Goal: Find specific page/section: Find specific page/section

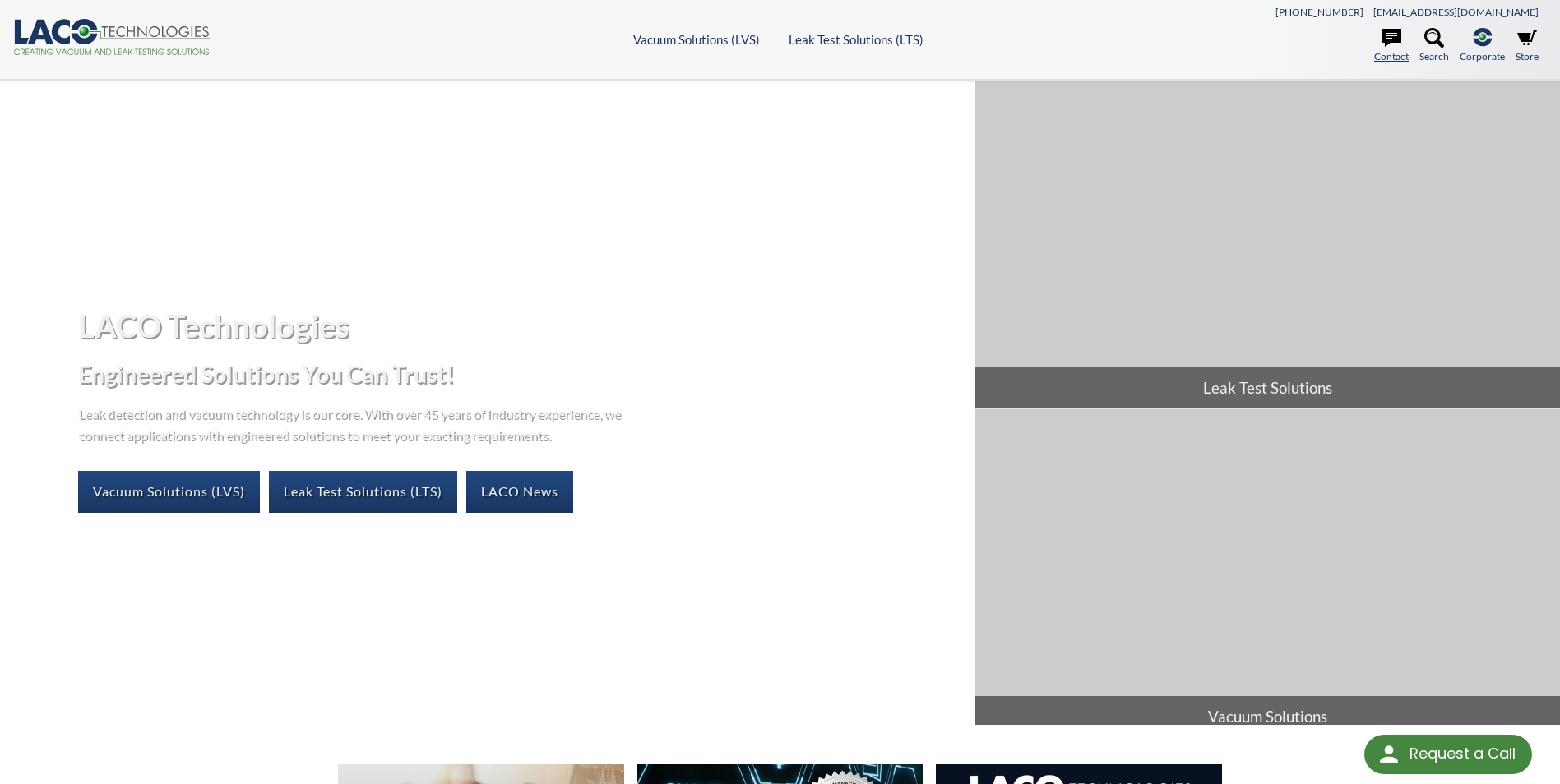
click at [1393, 56] on link "Contact" at bounding box center [1391, 45] width 34 height 36
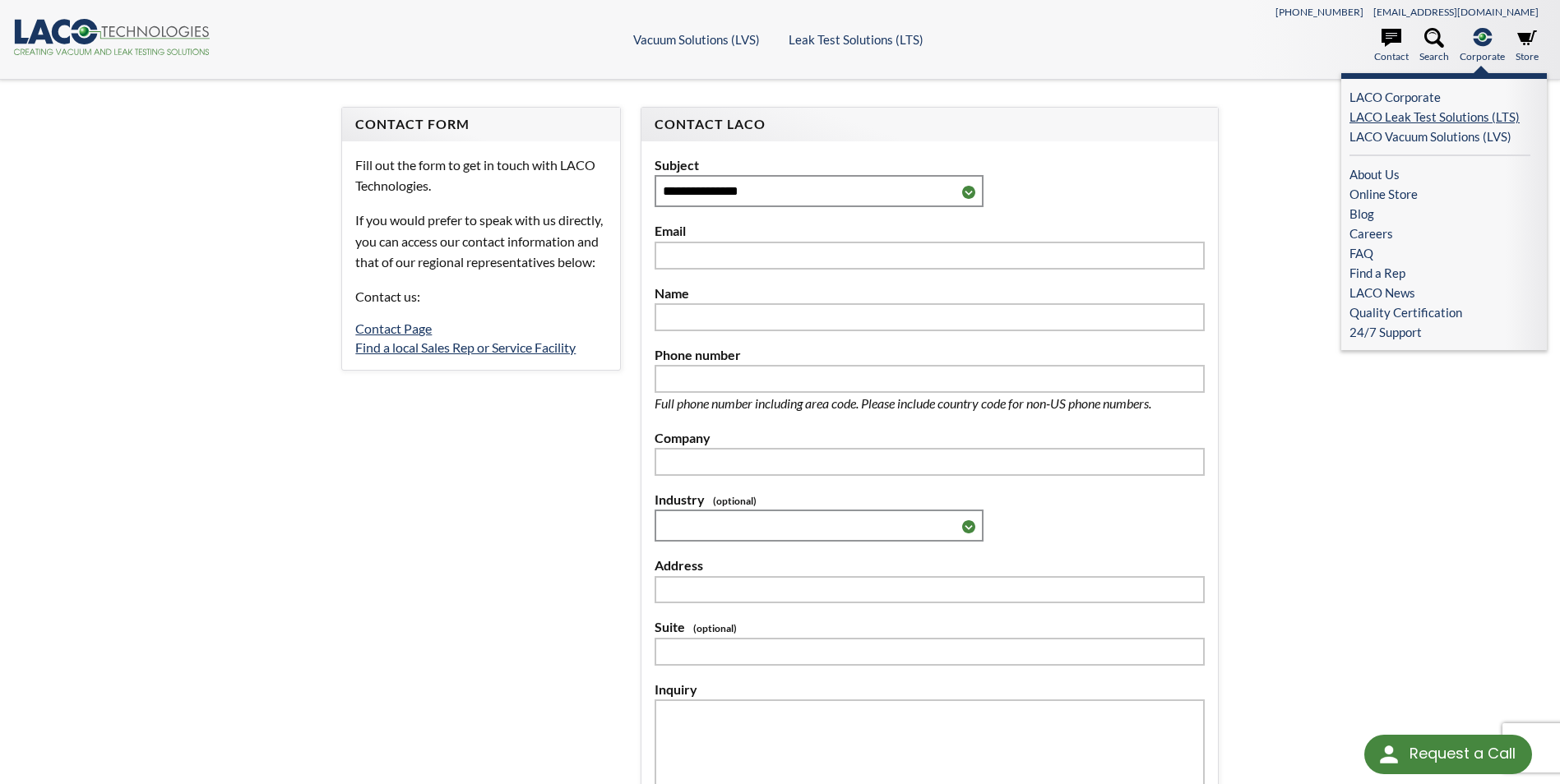
click at [1433, 122] on link "LACO Leak Test Solutions (LTS)" at bounding box center [1440, 116] width 181 height 19
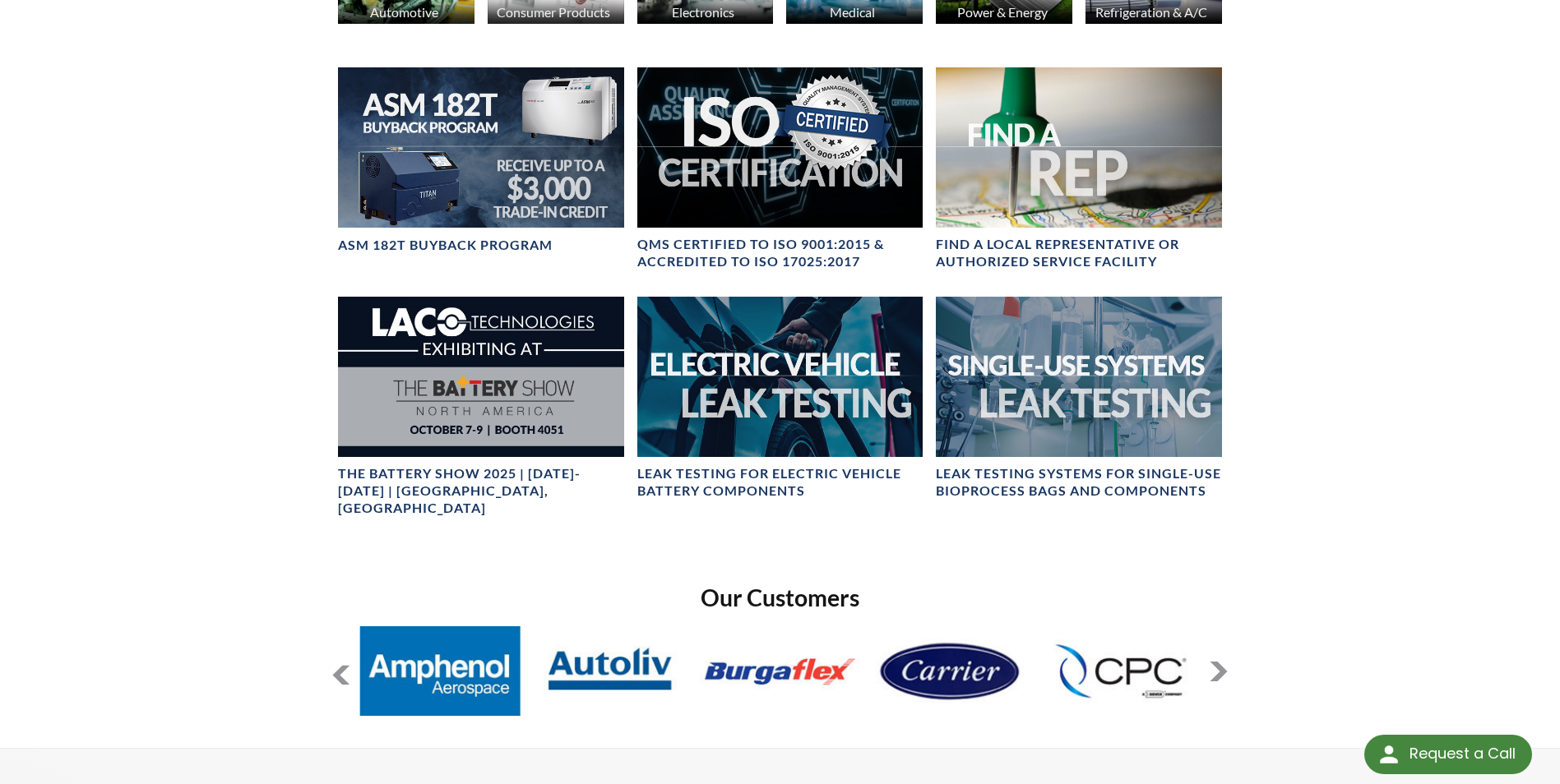
scroll to position [1175, 0]
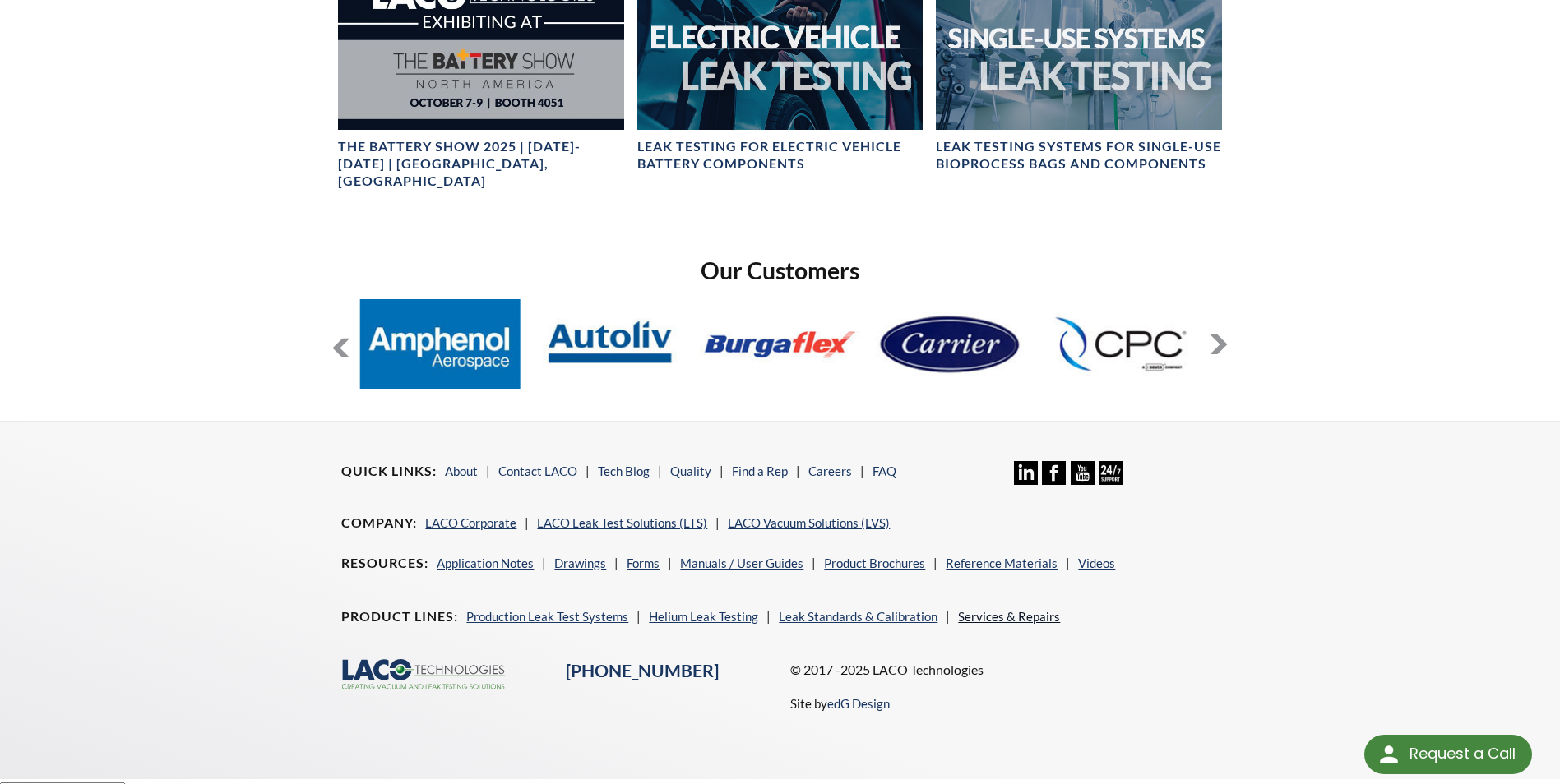
click at [978, 609] on link "Services & Repairs" at bounding box center [1009, 617] width 102 height 15
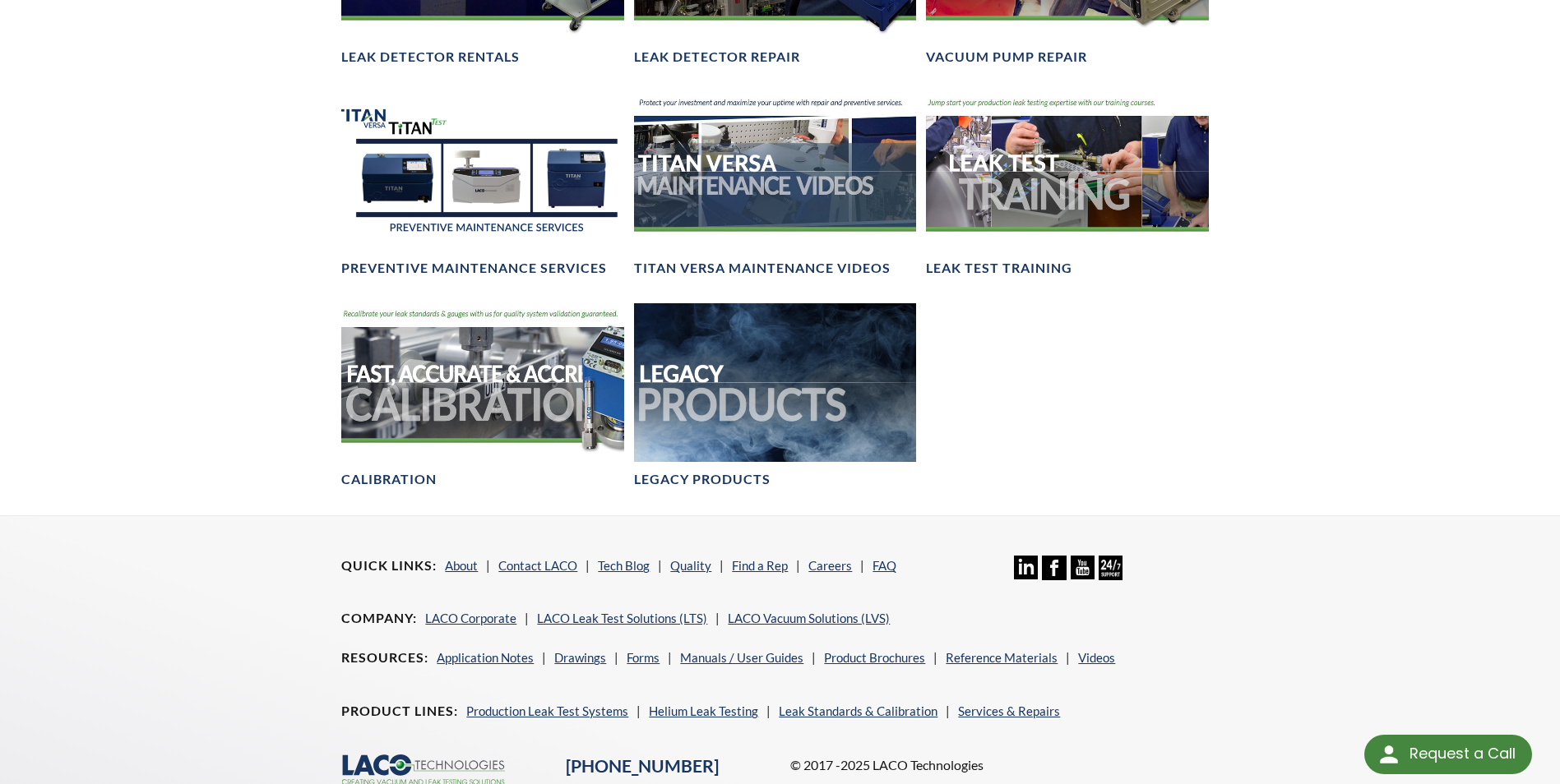
scroll to position [1351, 0]
